Goal: Task Accomplishment & Management: Manage account settings

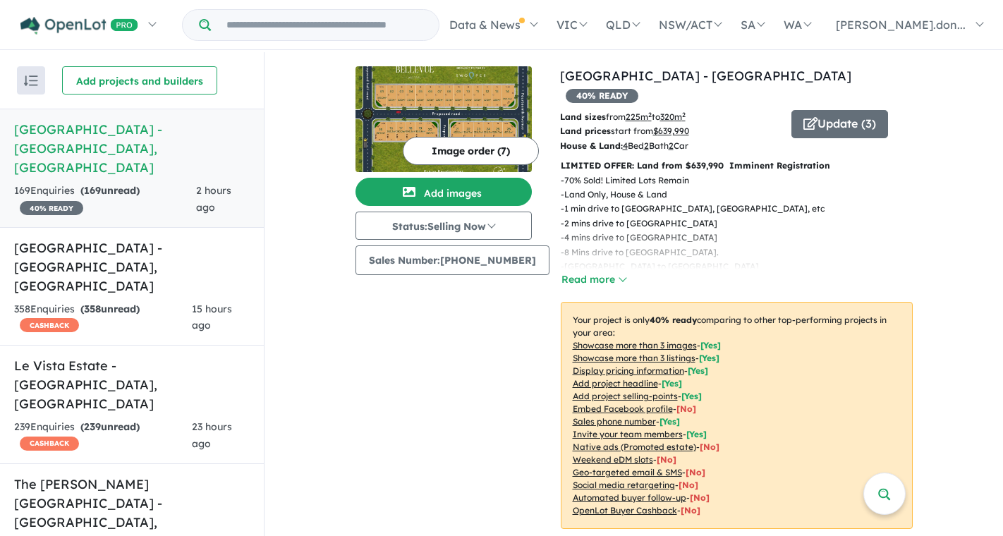
click at [120, 130] on h5 "[GEOGRAPHIC_DATA] - [GEOGRAPHIC_DATA] , [GEOGRAPHIC_DATA]" at bounding box center [132, 148] width 236 height 57
click at [848, 110] on button "Update ( 3 )" at bounding box center [839, 124] width 97 height 28
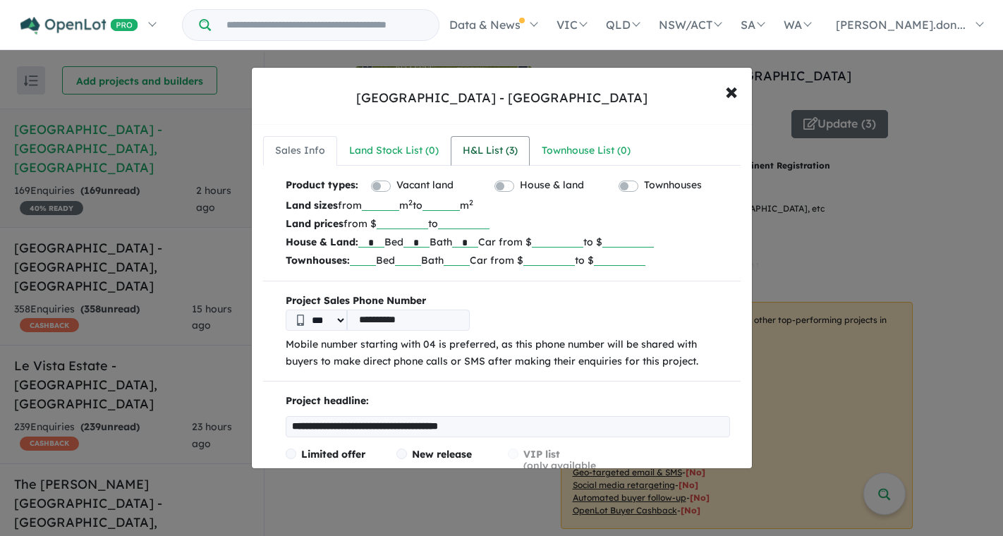
click at [474, 153] on div "H&L List ( 3 )" at bounding box center [490, 150] width 55 height 17
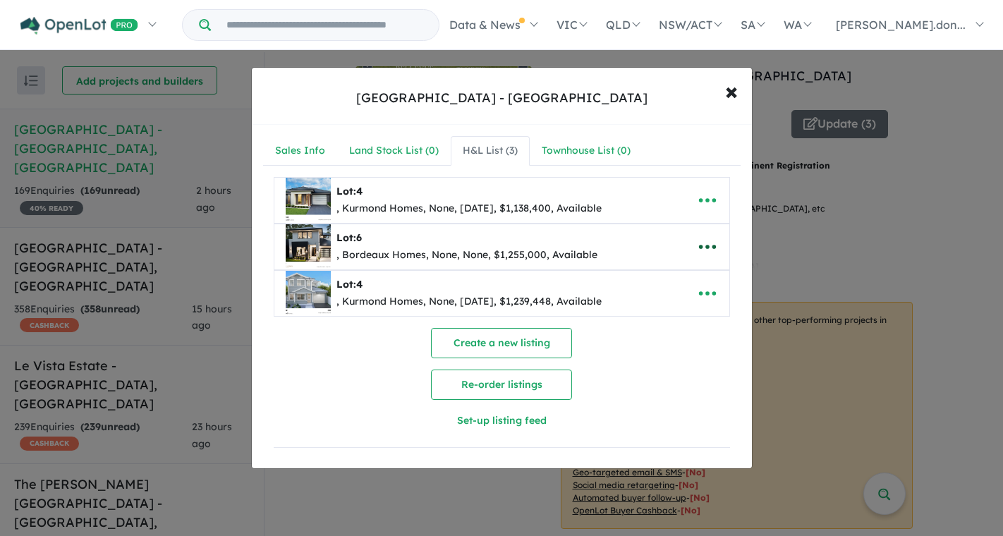
click at [707, 248] on icon "button" at bounding box center [707, 246] width 21 height 21
click at [671, 319] on link "Remove" at bounding box center [676, 314] width 104 height 32
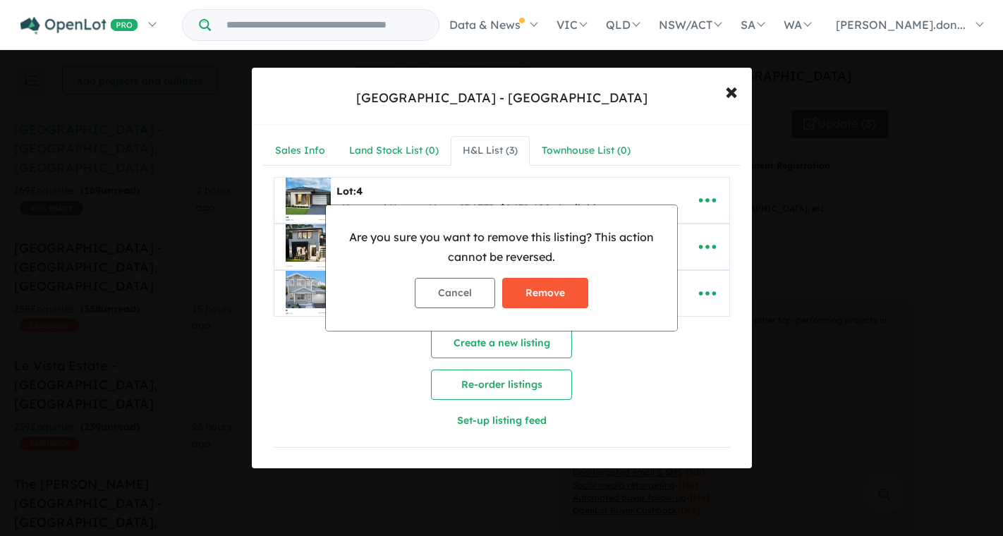
click at [518, 295] on button "Remove" at bounding box center [545, 293] width 86 height 30
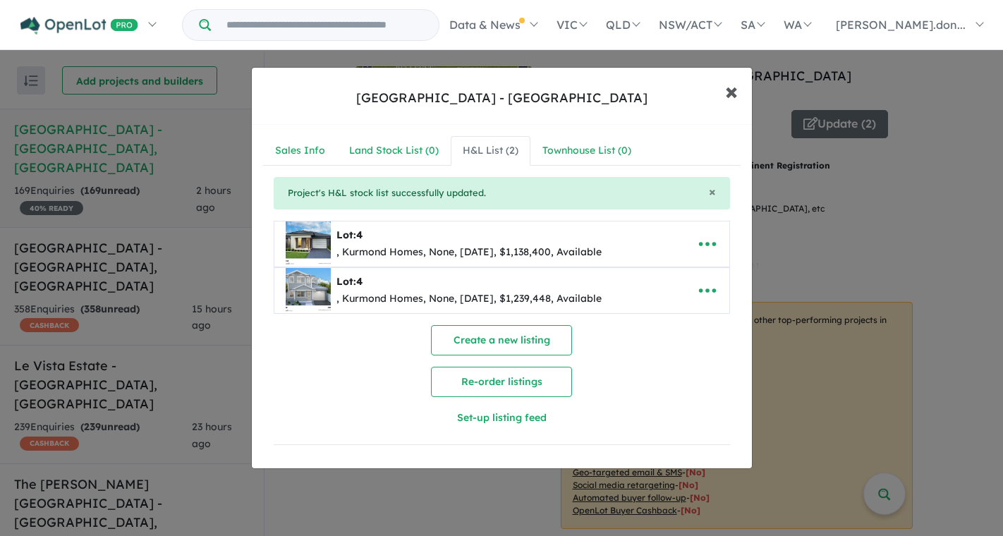
click at [733, 97] on span "×" at bounding box center [731, 90] width 13 height 30
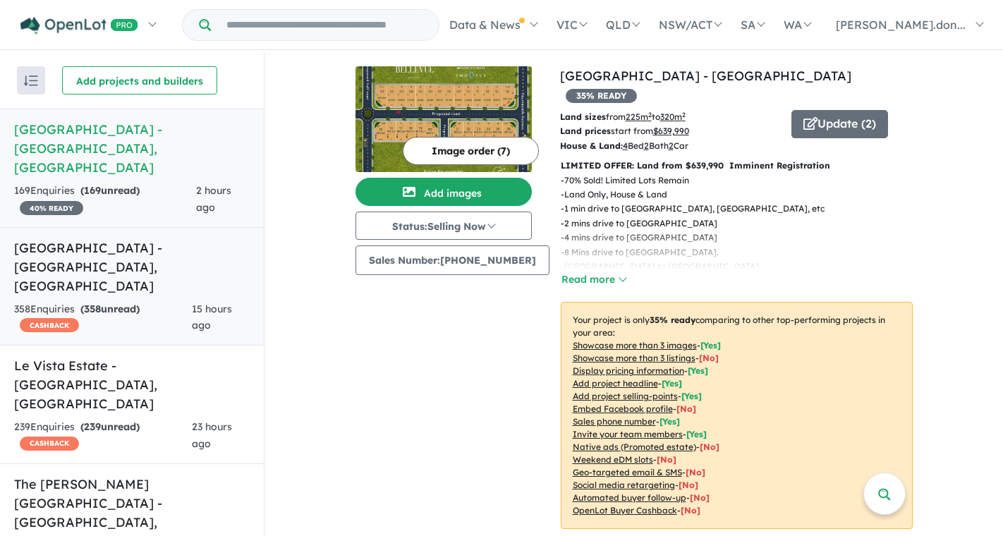
click at [67, 238] on h5 "[GEOGRAPHIC_DATA] - [GEOGRAPHIC_DATA] , [GEOGRAPHIC_DATA]" at bounding box center [132, 266] width 236 height 57
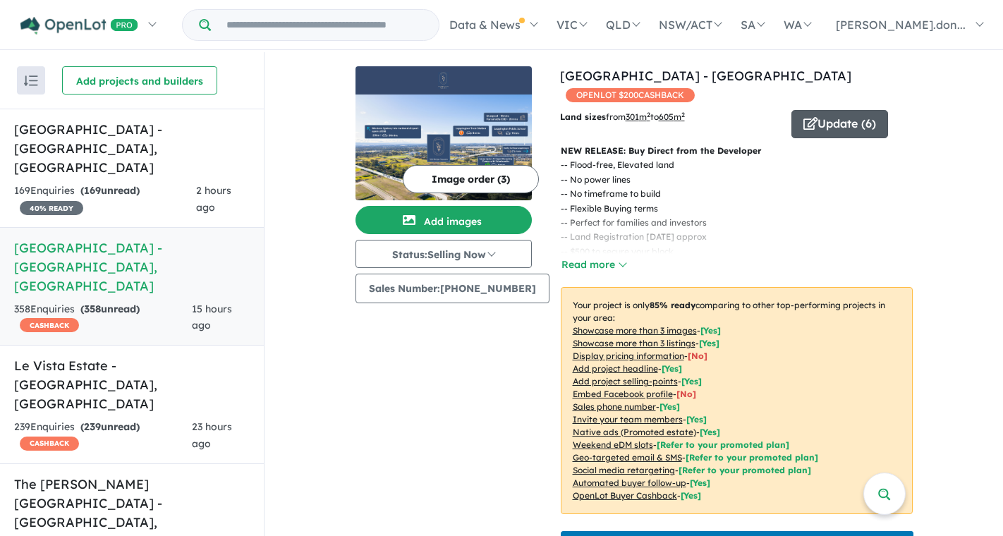
click at [828, 123] on button "Update ( 6 )" at bounding box center [839, 124] width 97 height 28
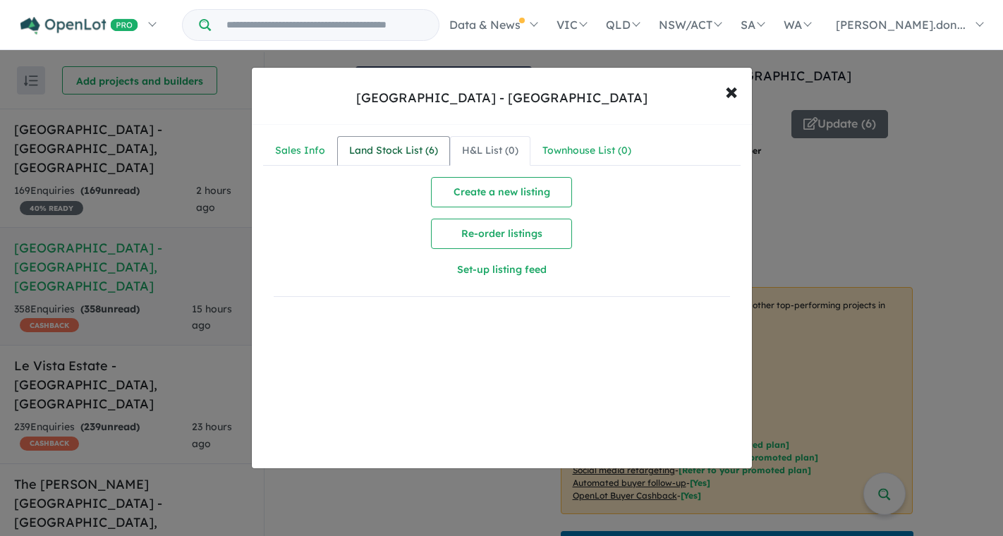
click at [391, 150] on div "Land Stock List ( 6 )" at bounding box center [393, 150] width 89 height 17
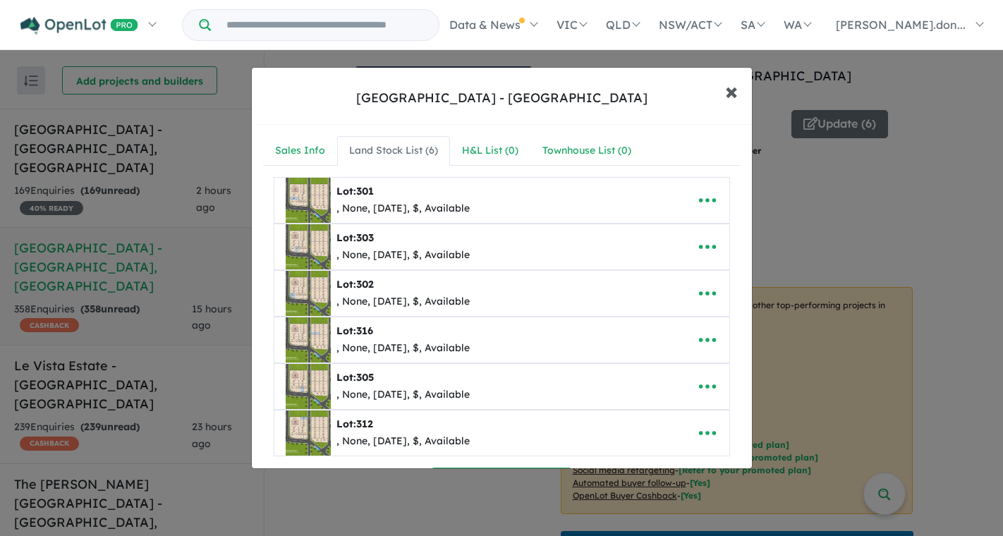
click at [734, 92] on span "×" at bounding box center [731, 90] width 13 height 30
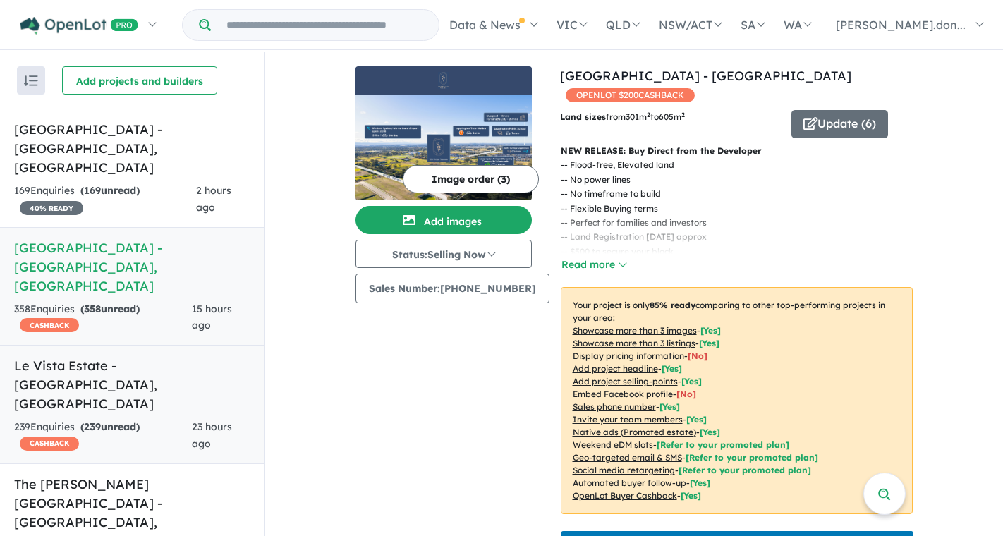
click at [143, 356] on h5 "[GEOGRAPHIC_DATA] - [GEOGRAPHIC_DATA] , [GEOGRAPHIC_DATA]" at bounding box center [132, 384] width 236 height 57
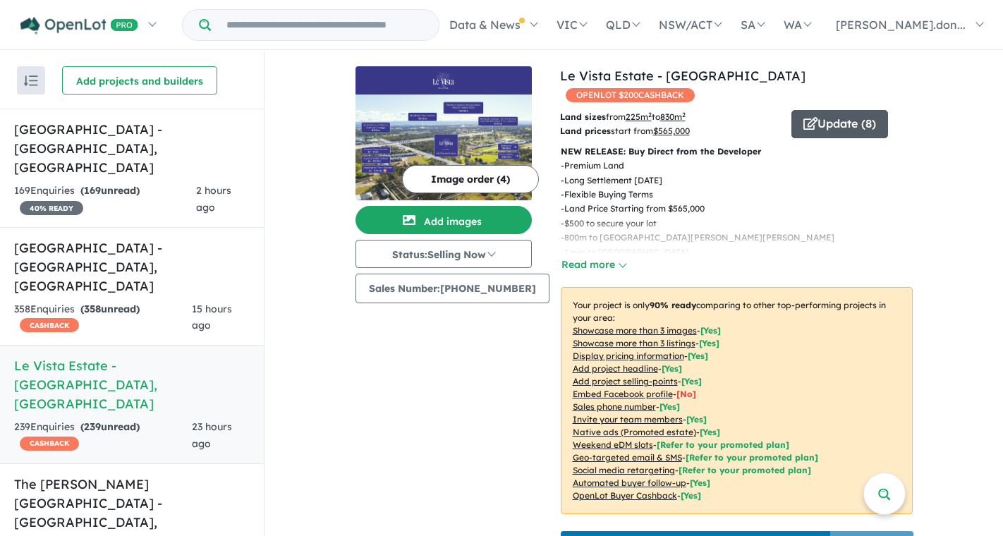
click at [840, 111] on button "Update ( 8 )" at bounding box center [839, 124] width 97 height 28
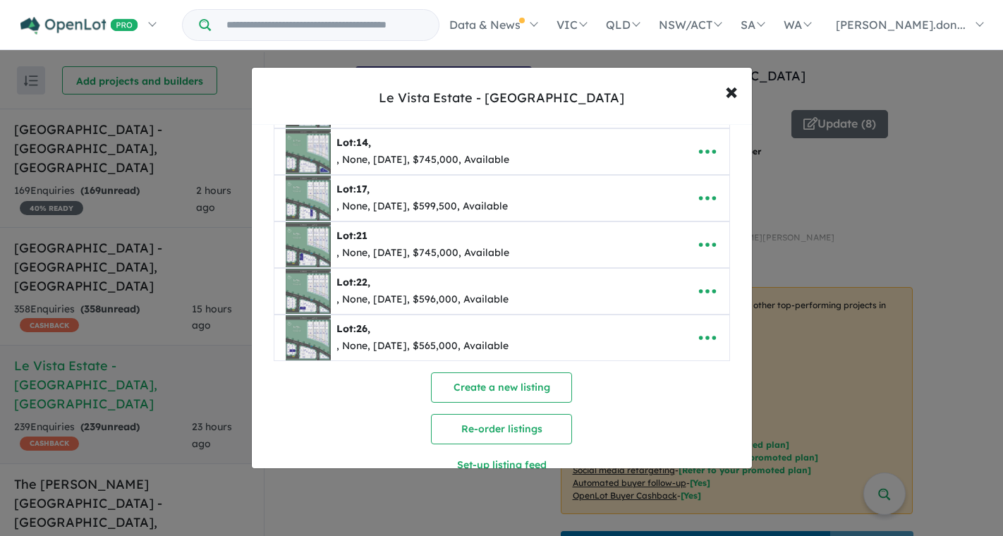
scroll to position [242, 0]
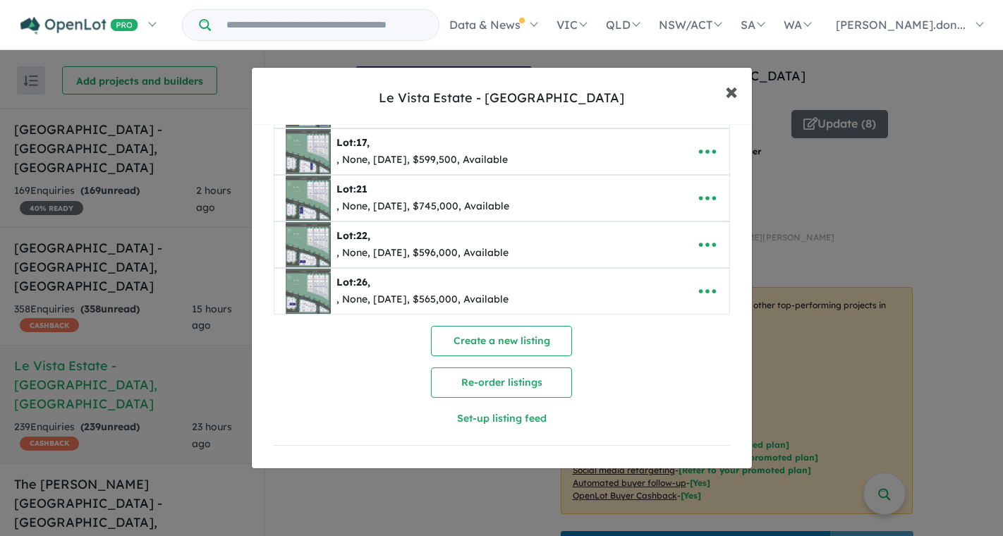
click at [730, 89] on span "×" at bounding box center [731, 90] width 13 height 30
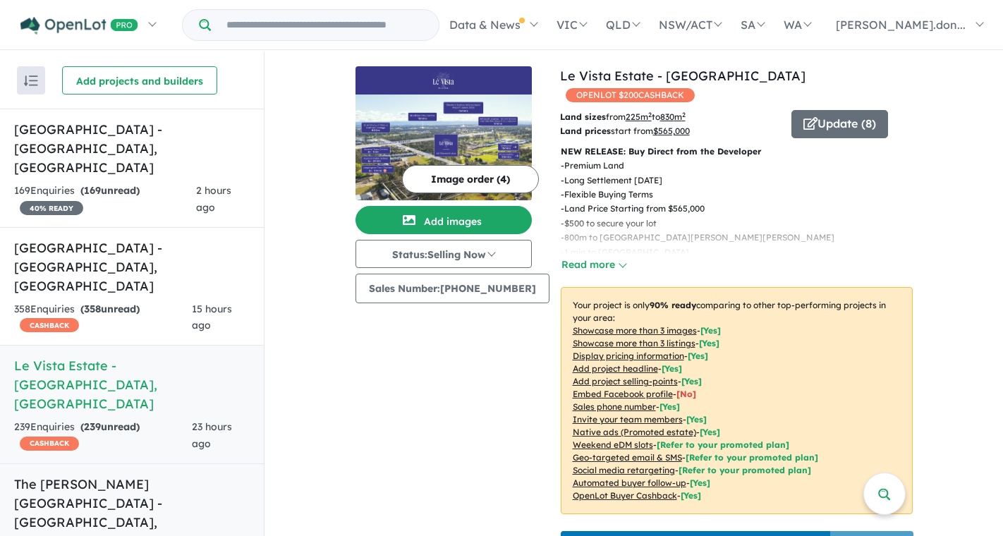
drag, startPoint x: 145, startPoint y: 389, endPoint x: 136, endPoint y: 387, distance: 8.7
click at [145, 475] on h5 "The [PERSON_NAME][GEOGRAPHIC_DATA] - [GEOGRAPHIC_DATA] , [GEOGRAPHIC_DATA]" at bounding box center [132, 513] width 236 height 76
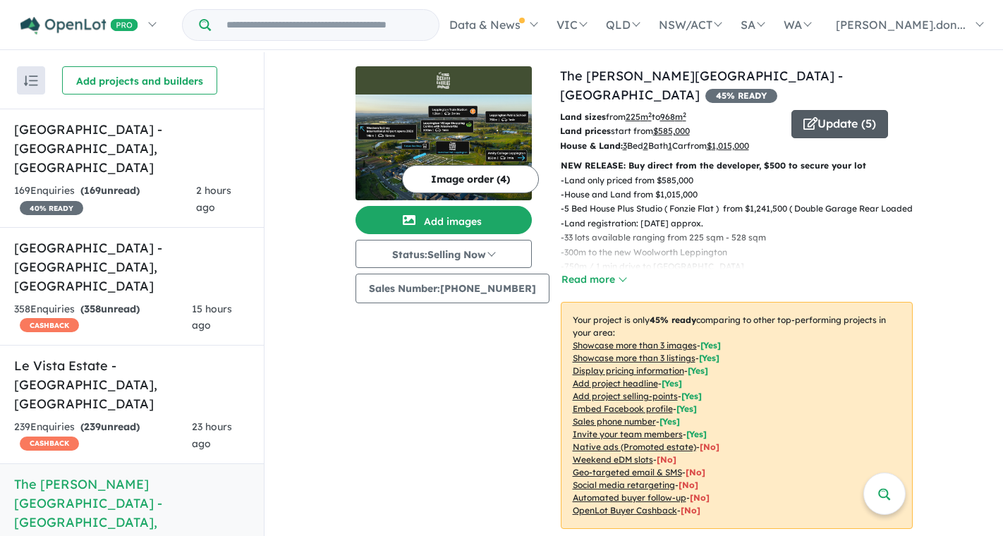
click at [822, 111] on button "Update ( 5 )" at bounding box center [839, 124] width 97 height 28
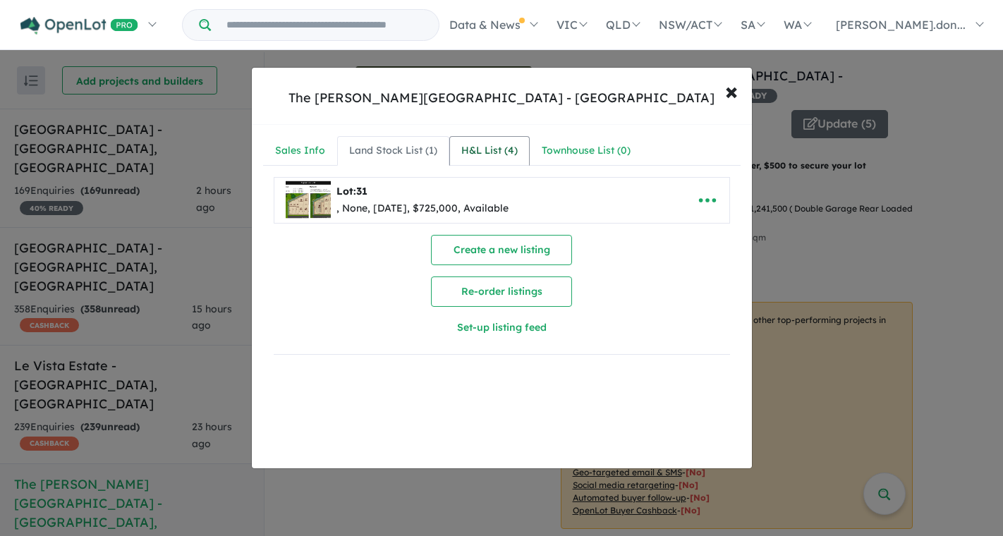
click at [484, 156] on div "H&L List ( 4 )" at bounding box center [489, 150] width 56 height 17
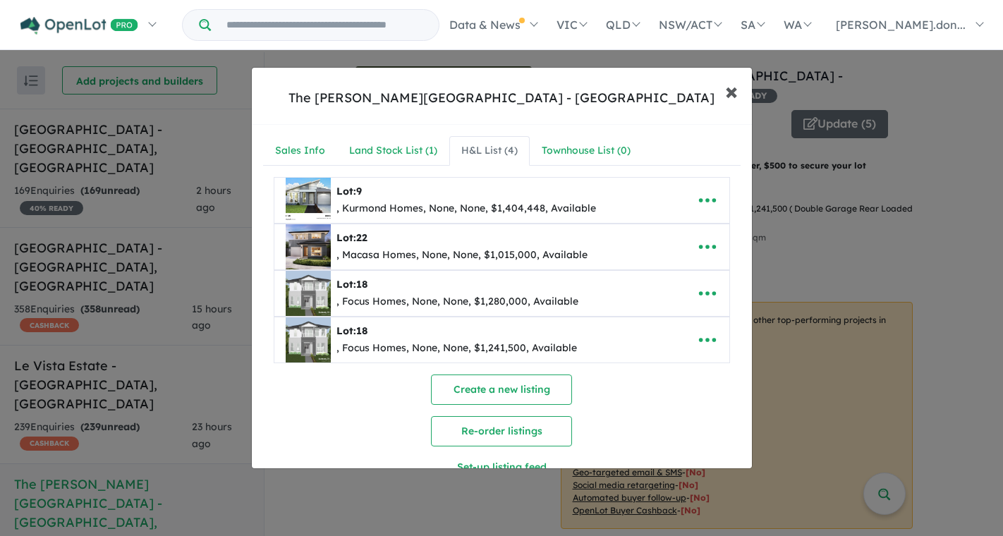
click at [724, 94] on button "× Close" at bounding box center [731, 91] width 41 height 38
